Goal: Task Accomplishment & Management: Use online tool/utility

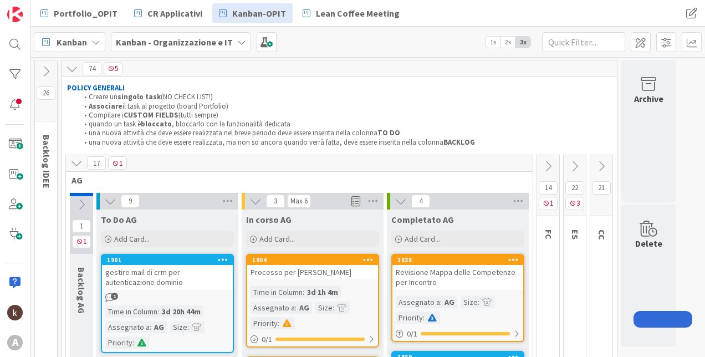
click at [106, 205] on icon at bounding box center [110, 201] width 12 height 12
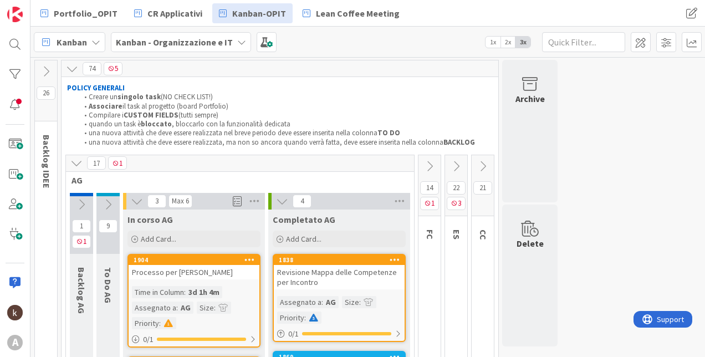
click at [134, 203] on icon at bounding box center [137, 201] width 12 height 12
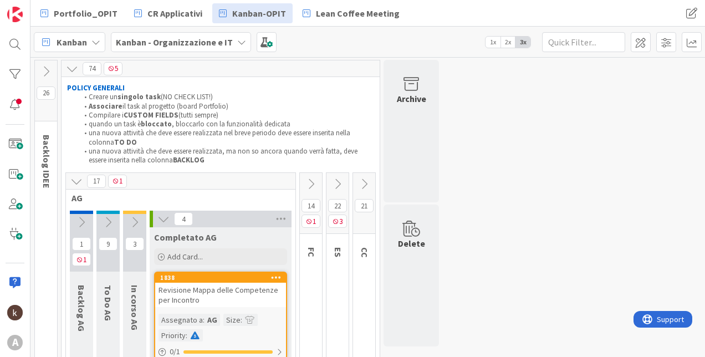
click at [164, 219] on icon at bounding box center [163, 219] width 12 height 12
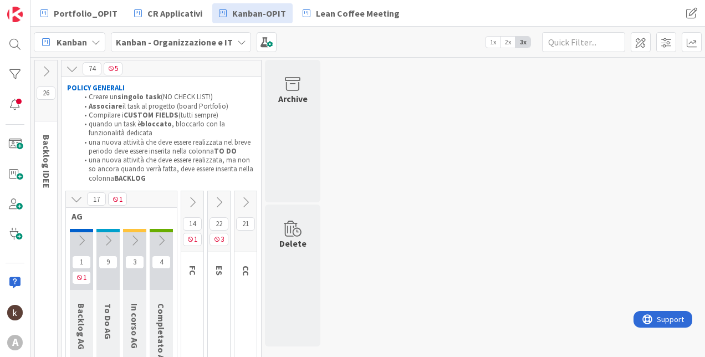
click at [76, 198] on icon at bounding box center [76, 199] width 12 height 12
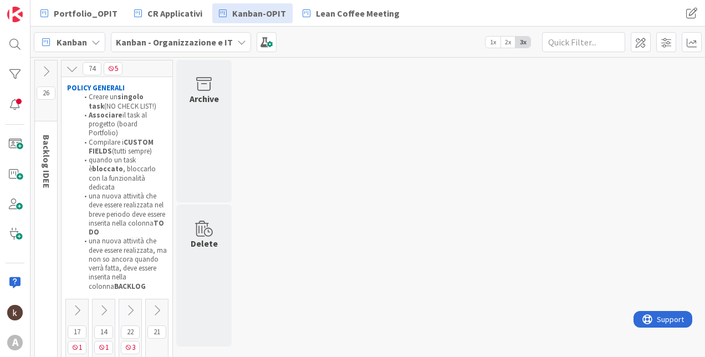
click at [151, 304] on icon at bounding box center [157, 310] width 12 height 12
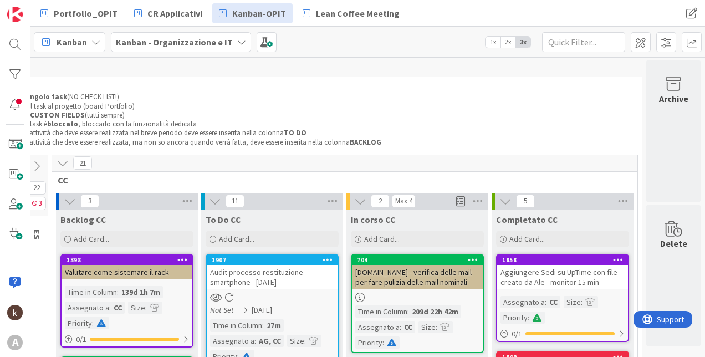
scroll to position [0, 102]
click at [616, 200] on icon at bounding box center [623, 201] width 14 height 17
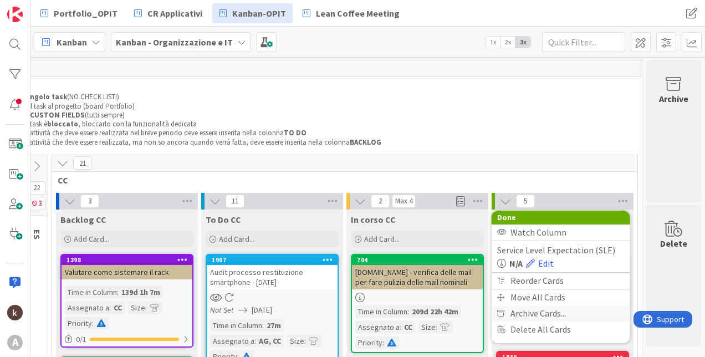
click at [525, 314] on span "Archive Cards..." at bounding box center [538, 313] width 55 height 16
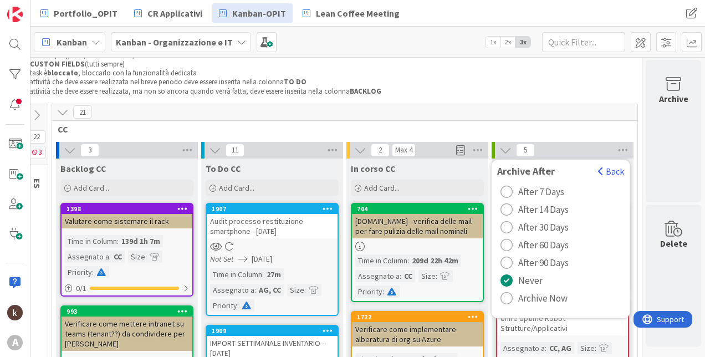
scroll to position [55, 102]
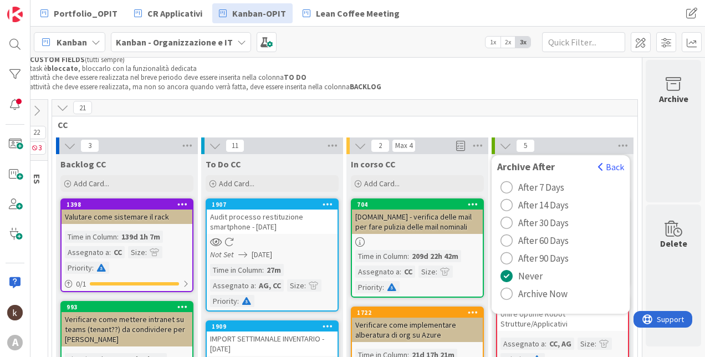
click at [518, 294] on span "Archive Now" at bounding box center [542, 293] width 49 height 17
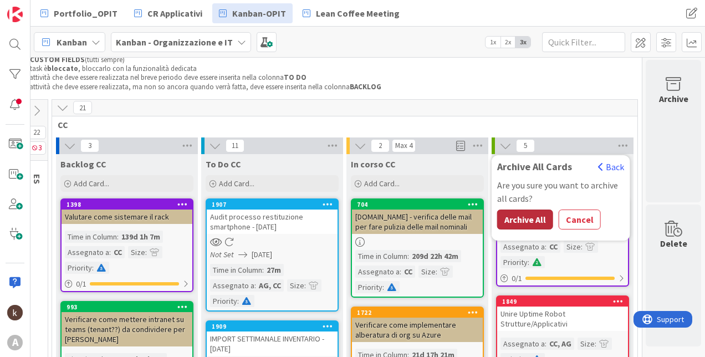
click at [506, 214] on button "Archive All" at bounding box center [525, 220] width 56 height 20
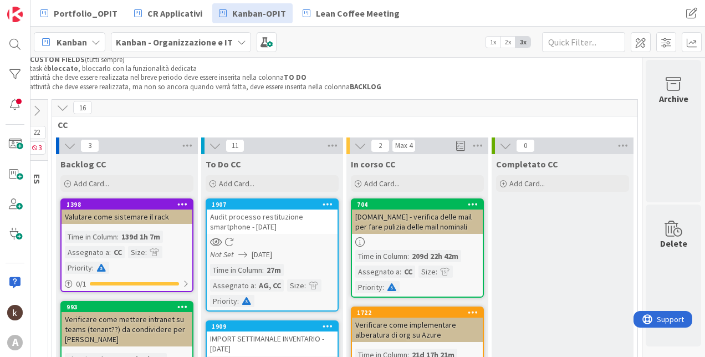
click at [55, 105] on button at bounding box center [62, 107] width 14 height 14
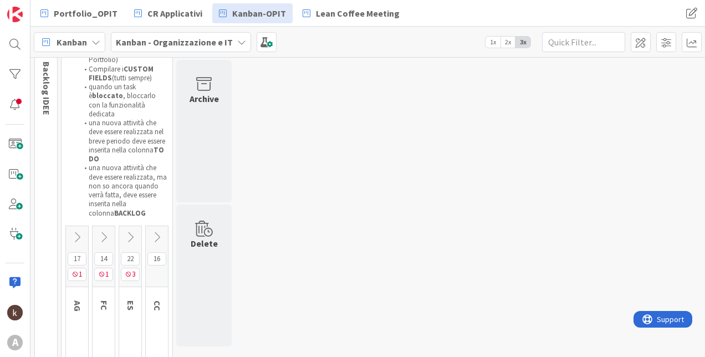
click at [76, 231] on icon at bounding box center [77, 237] width 12 height 12
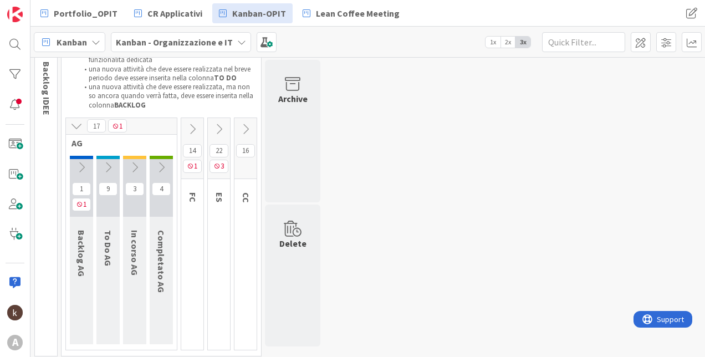
click at [161, 162] on icon at bounding box center [161, 167] width 12 height 12
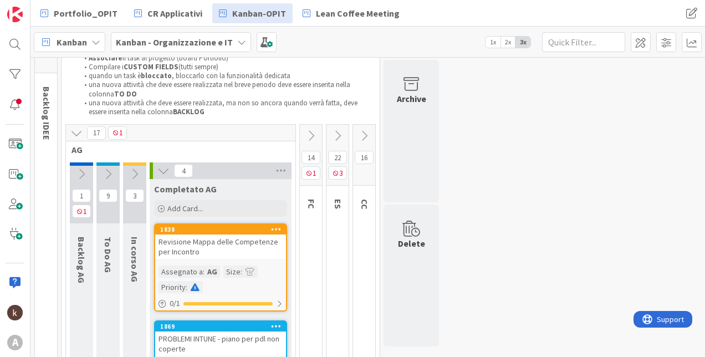
scroll to position [0, 0]
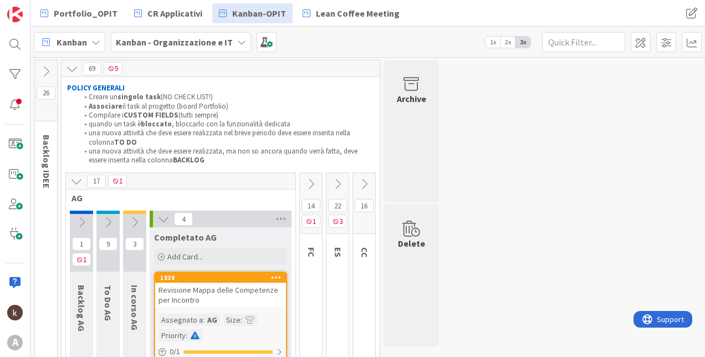
click at [130, 224] on icon at bounding box center [135, 222] width 12 height 12
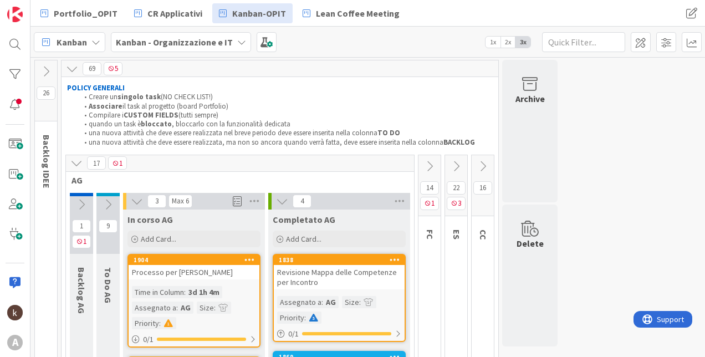
click at [104, 211] on button at bounding box center [107, 204] width 23 height 17
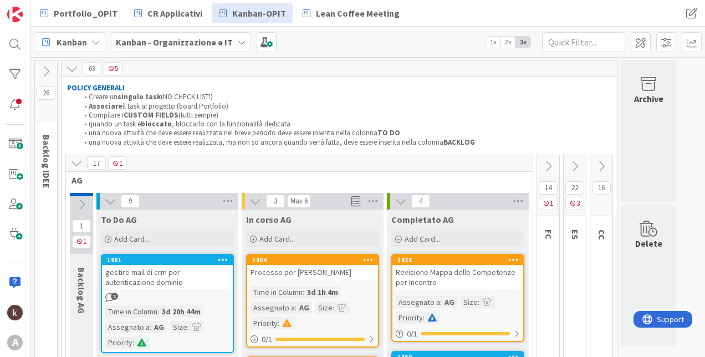
click at [83, 205] on icon at bounding box center [81, 204] width 12 height 12
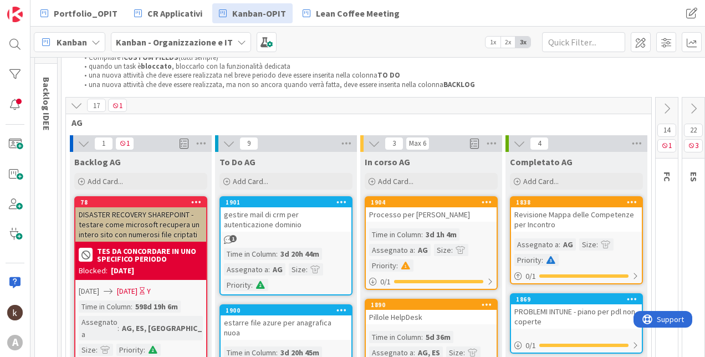
scroll to position [55, 0]
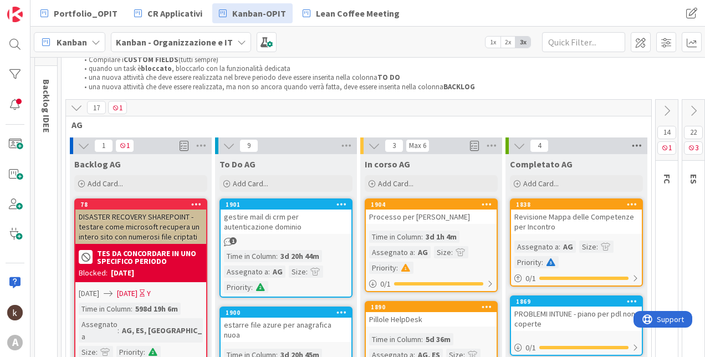
click at [637, 143] on icon at bounding box center [637, 145] width 14 height 17
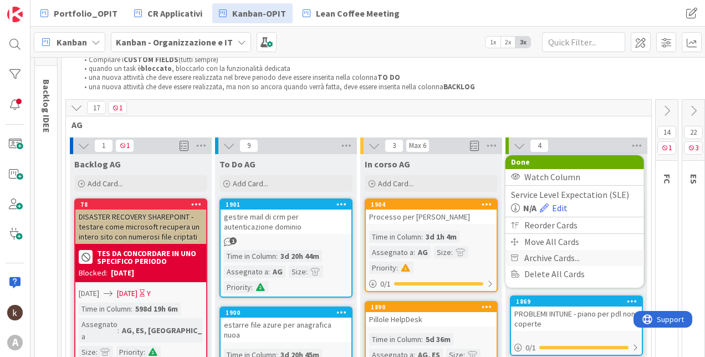
click at [530, 257] on span "Archive Cards..." at bounding box center [551, 258] width 55 height 16
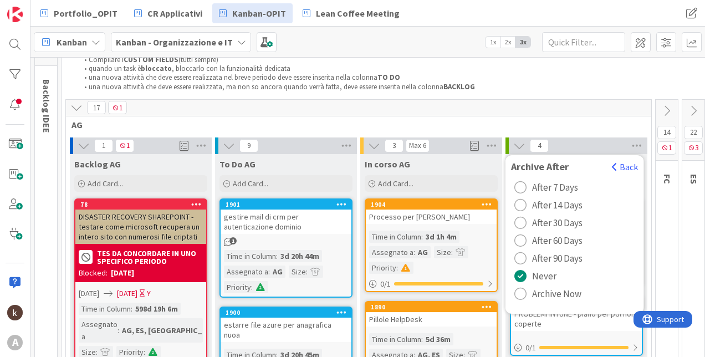
click at [532, 293] on span "Archive Now" at bounding box center [556, 293] width 49 height 17
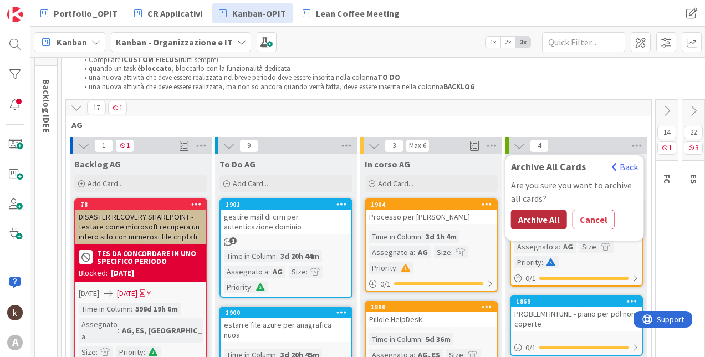
click at [552, 216] on button "Archive All" at bounding box center [539, 220] width 56 height 20
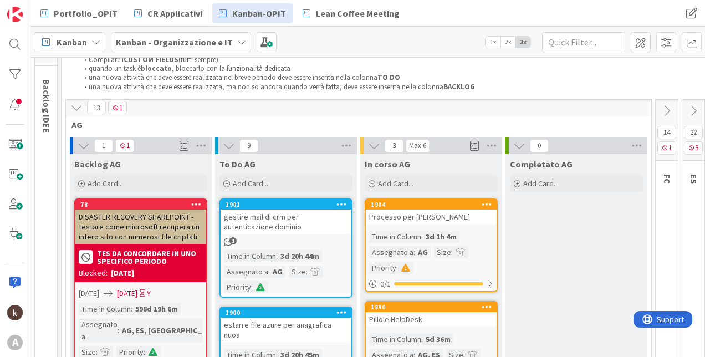
click at [73, 101] on icon at bounding box center [76, 107] width 12 height 12
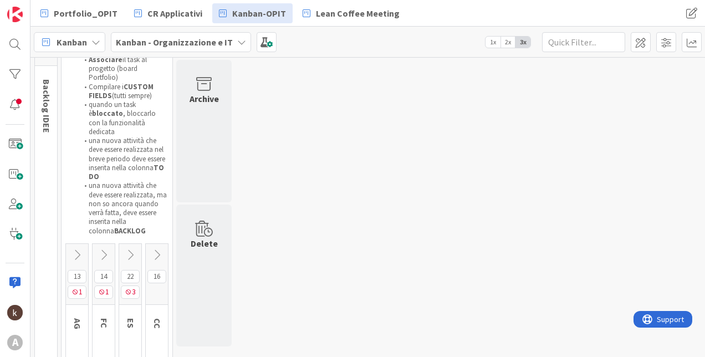
click at [109, 249] on icon at bounding box center [104, 255] width 12 height 12
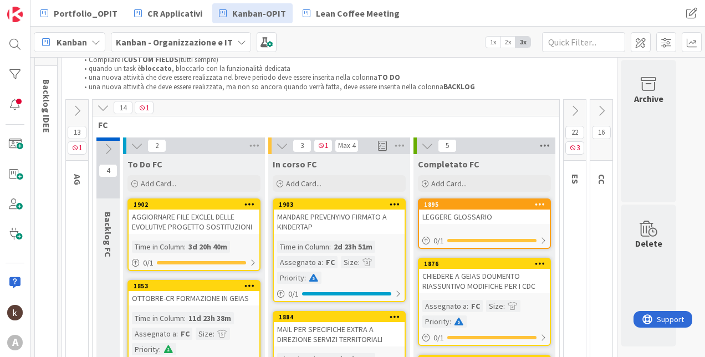
click at [549, 143] on icon at bounding box center [545, 145] width 14 height 17
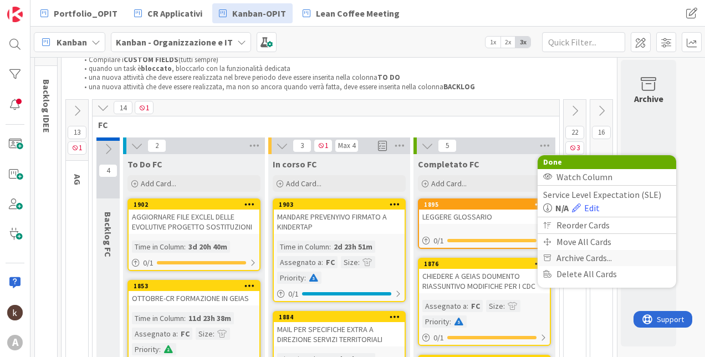
click at [570, 259] on span "Archive Cards..." at bounding box center [584, 258] width 55 height 16
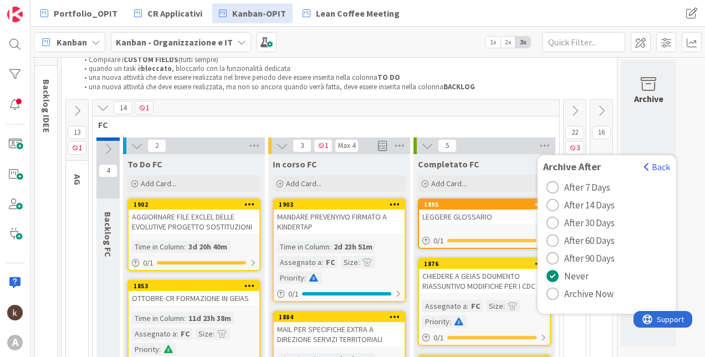
click at [575, 295] on span "Archive Now" at bounding box center [588, 293] width 49 height 17
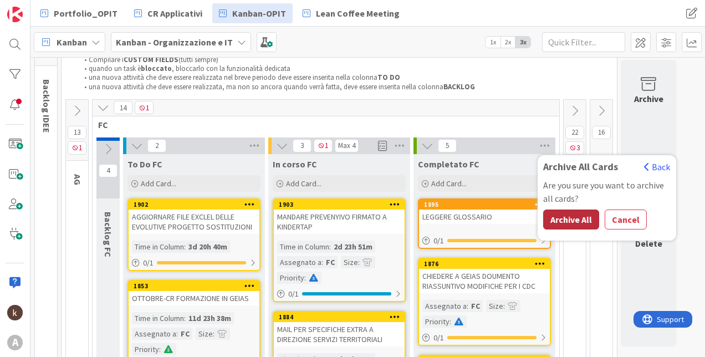
click at [576, 223] on button "Archive All" at bounding box center [571, 220] width 56 height 20
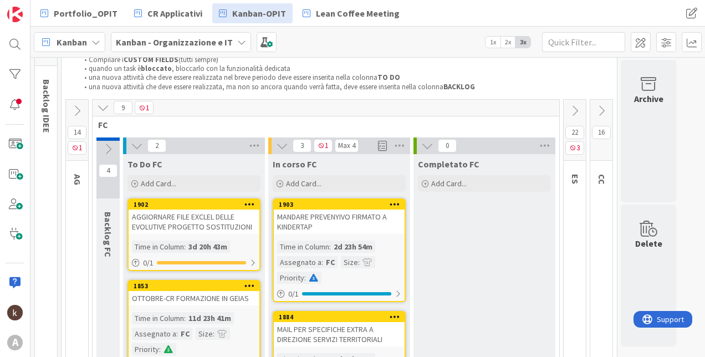
click at [101, 104] on icon at bounding box center [103, 107] width 12 height 12
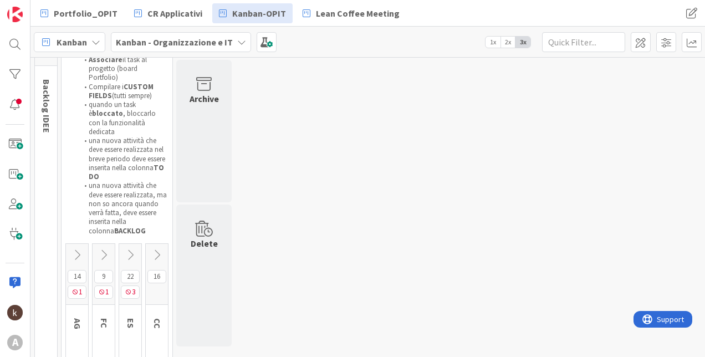
click at [132, 249] on icon at bounding box center [130, 255] width 12 height 12
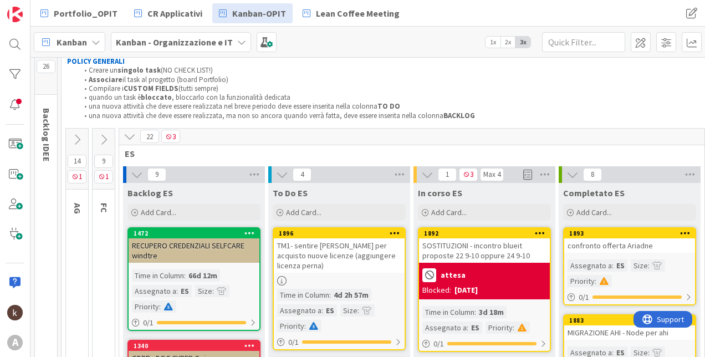
scroll to position [0, 0]
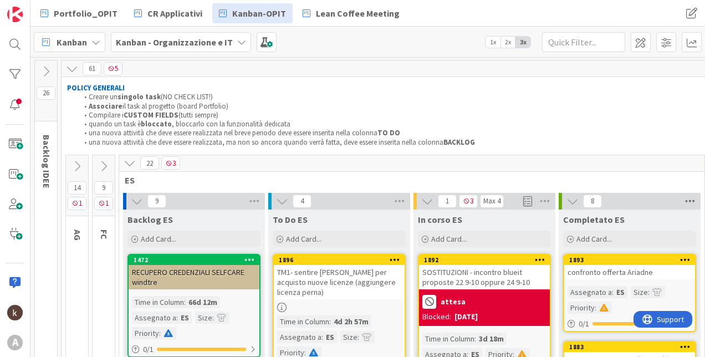
click at [686, 201] on icon at bounding box center [690, 201] width 14 height 17
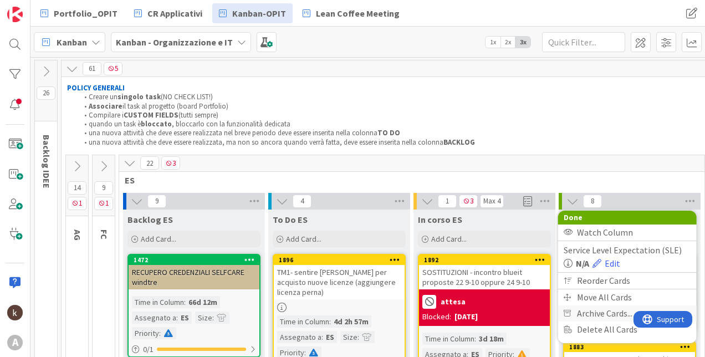
click at [591, 312] on span "Archive Cards..." at bounding box center [604, 313] width 55 height 16
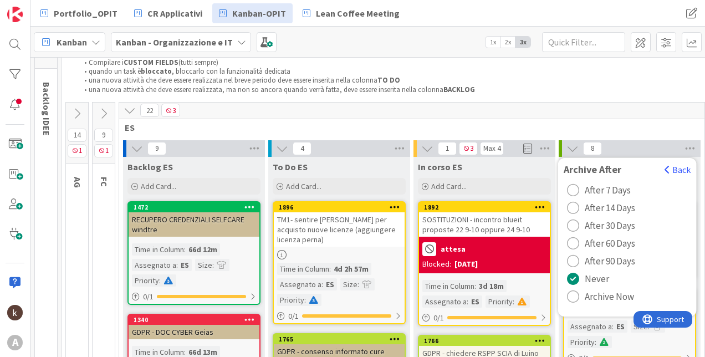
scroll to position [55, 0]
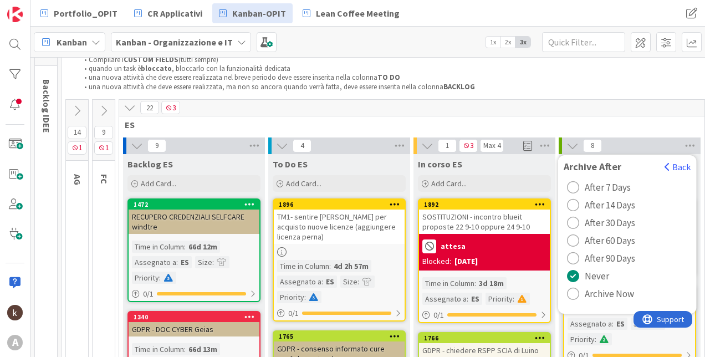
click at [580, 295] on button "Archive Now" at bounding box center [601, 294] width 74 height 18
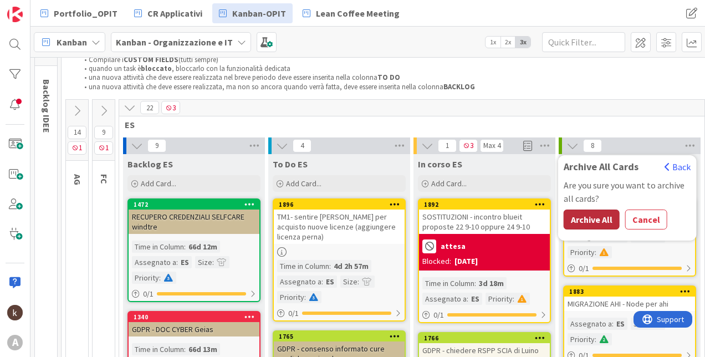
click at [601, 228] on button "Archive All" at bounding box center [592, 220] width 56 height 20
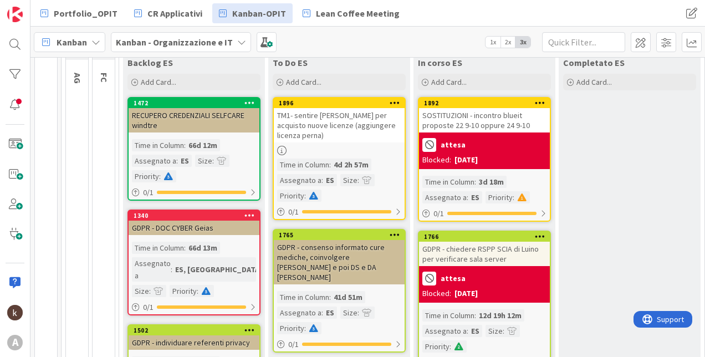
scroll to position [166, 0]
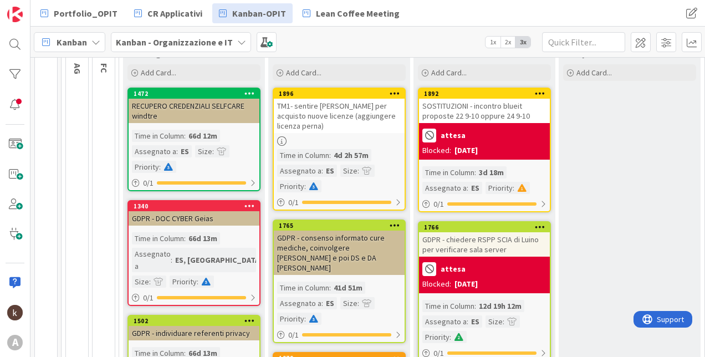
click at [460, 139] on b "attesa" at bounding box center [453, 135] width 25 height 8
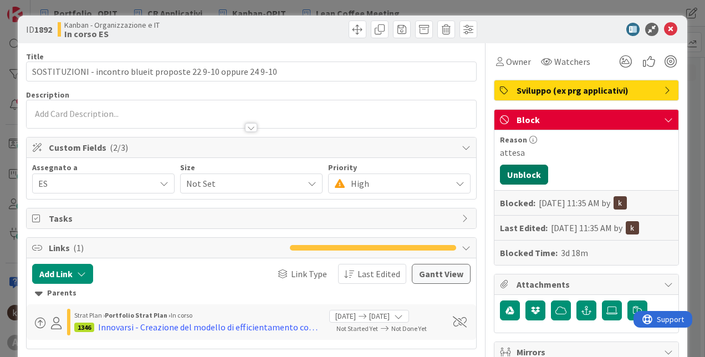
click at [512, 171] on button "Unblock" at bounding box center [524, 175] width 48 height 20
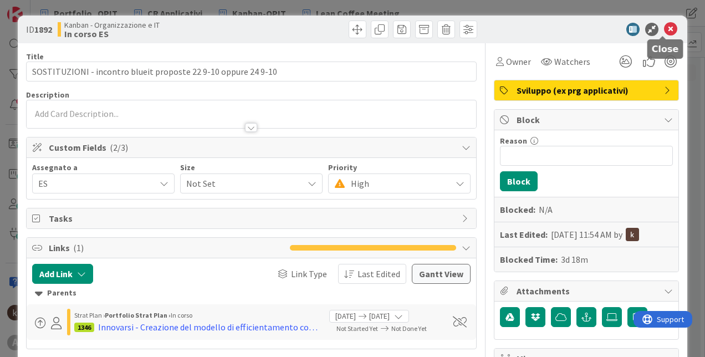
click at [664, 34] on icon at bounding box center [670, 29] width 13 height 13
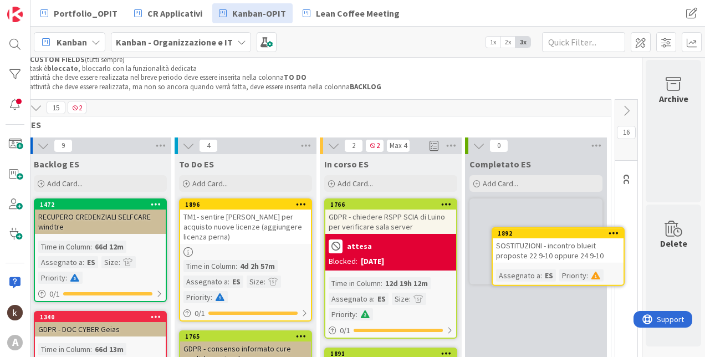
scroll to position [55, 102]
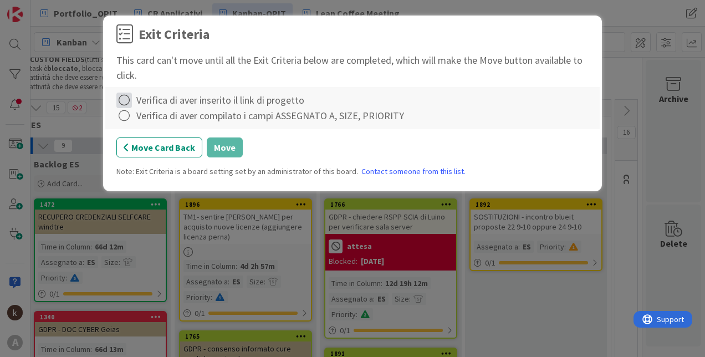
click at [126, 104] on icon at bounding box center [124, 101] width 16 height 16
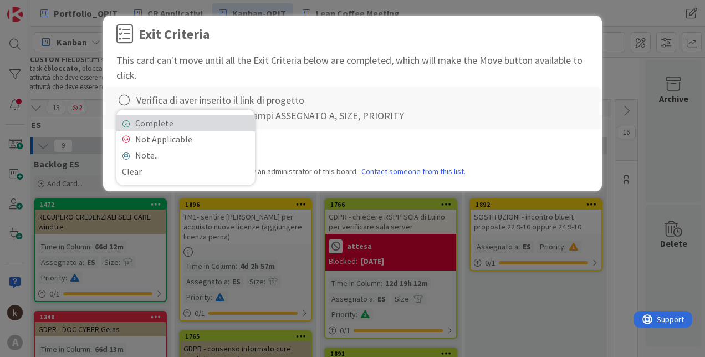
click at [124, 124] on icon at bounding box center [126, 123] width 8 height 7
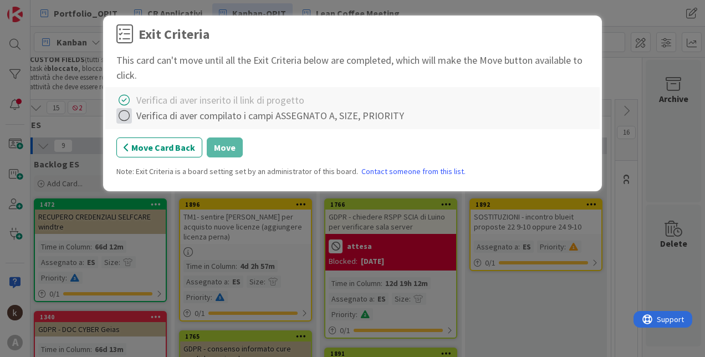
click at [121, 115] on icon at bounding box center [124, 116] width 16 height 16
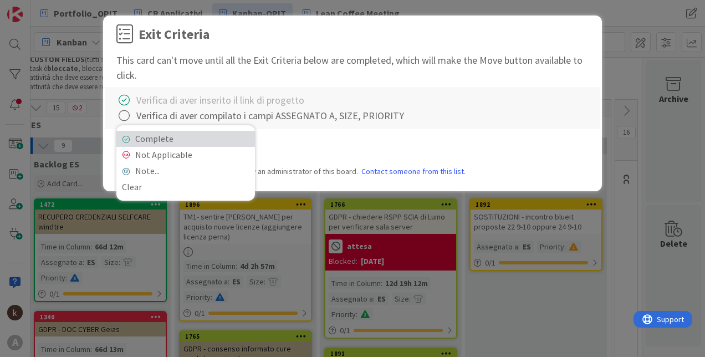
click at [125, 136] on icon at bounding box center [126, 139] width 8 height 7
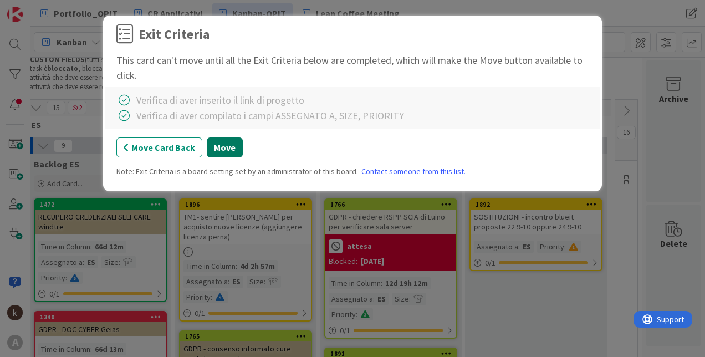
click at [212, 148] on button "Move" at bounding box center [225, 147] width 36 height 20
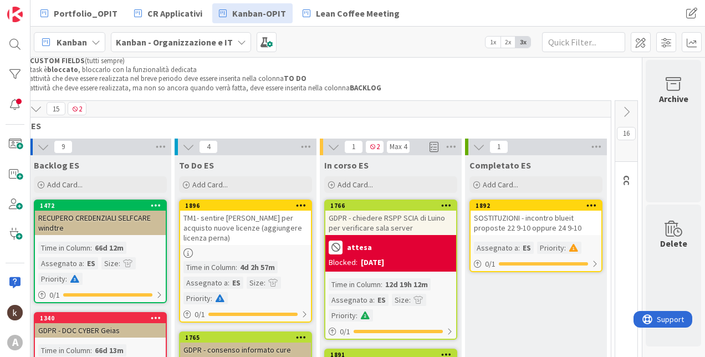
scroll to position [0, 102]
